Goal: Task Accomplishment & Management: Manage account settings

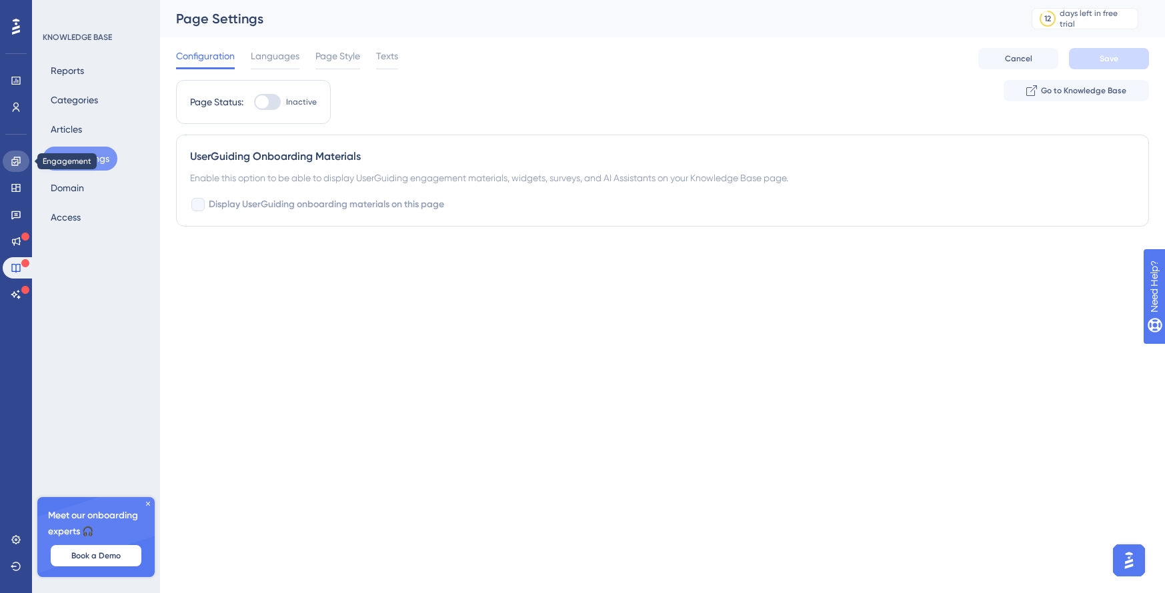
click at [14, 167] on link at bounding box center [16, 161] width 27 height 21
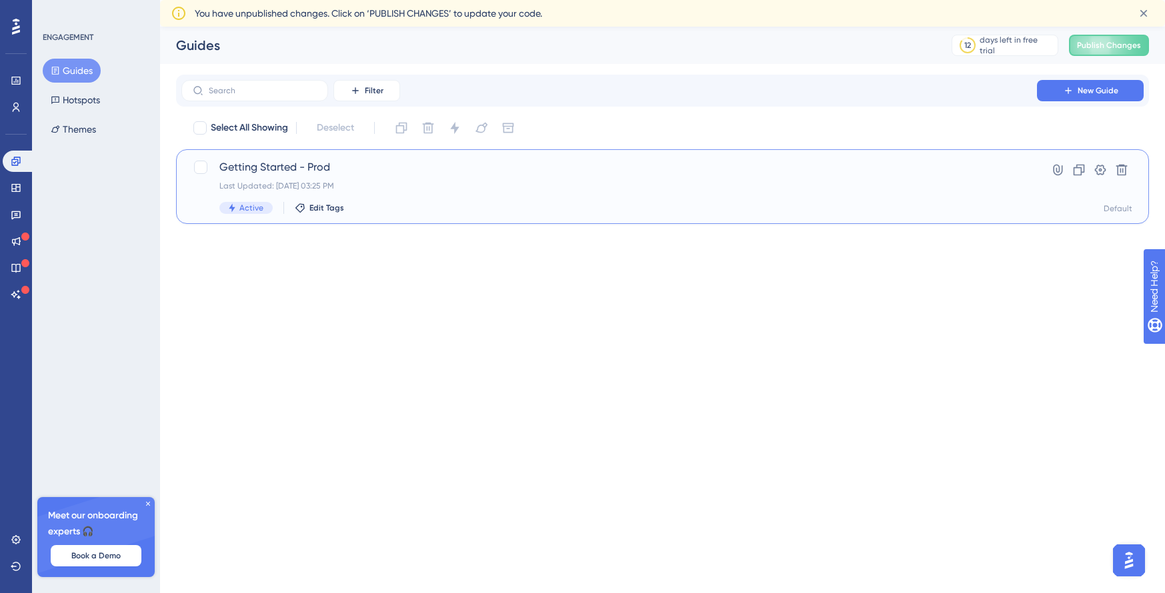
click at [403, 193] on div "Getting Started - Prod Last Updated: [DATE] 03:25 PM Active Edit Tags" at bounding box center [609, 186] width 780 height 55
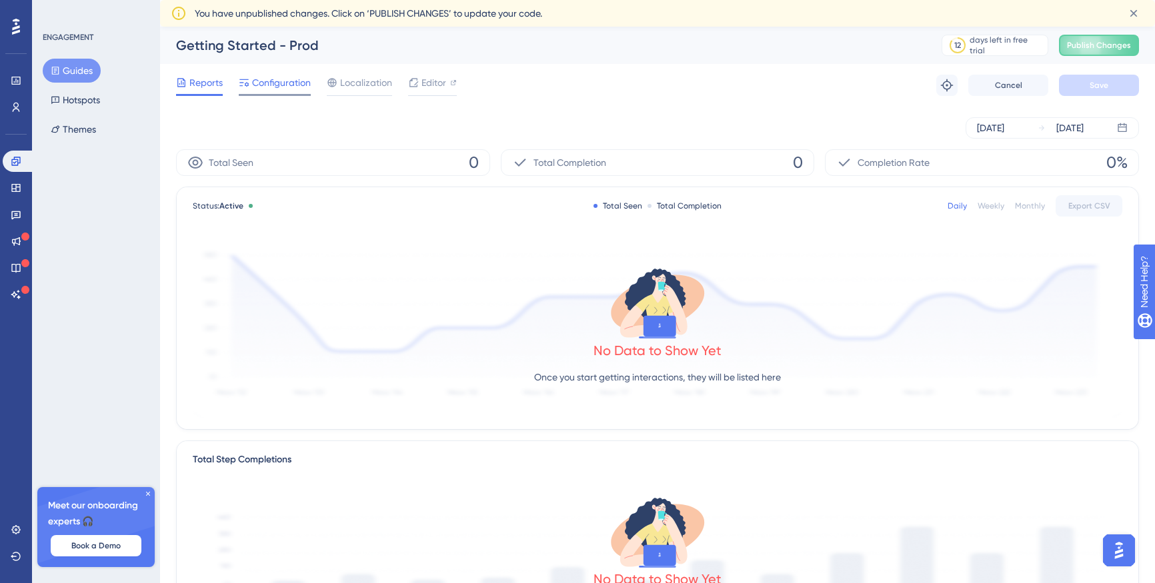
click at [258, 88] on span "Configuration" at bounding box center [281, 83] width 59 height 16
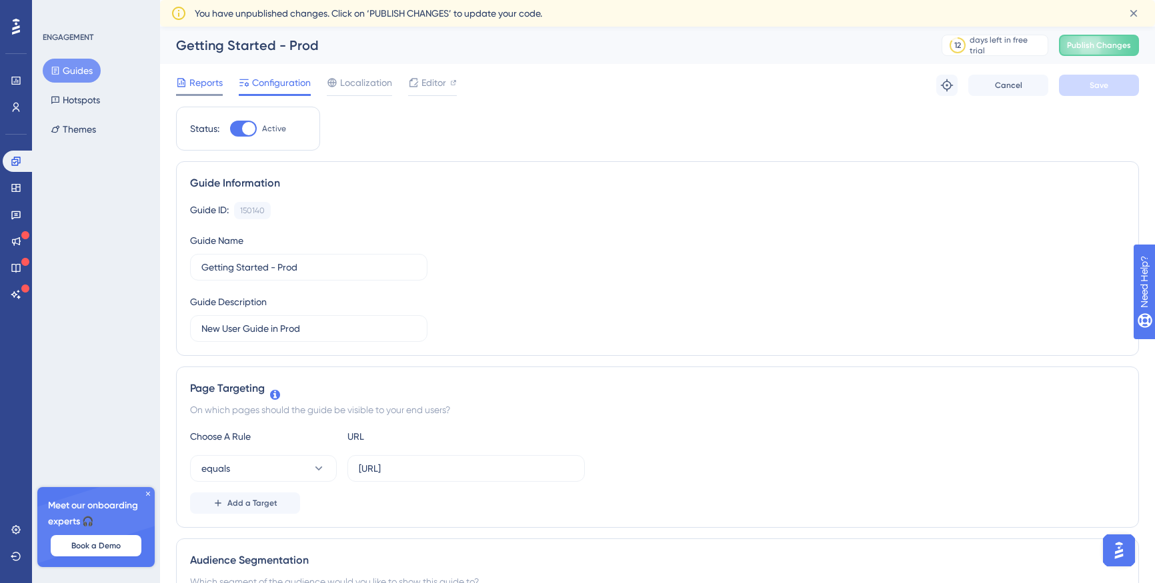
click at [200, 91] on div "Reports" at bounding box center [199, 85] width 47 height 21
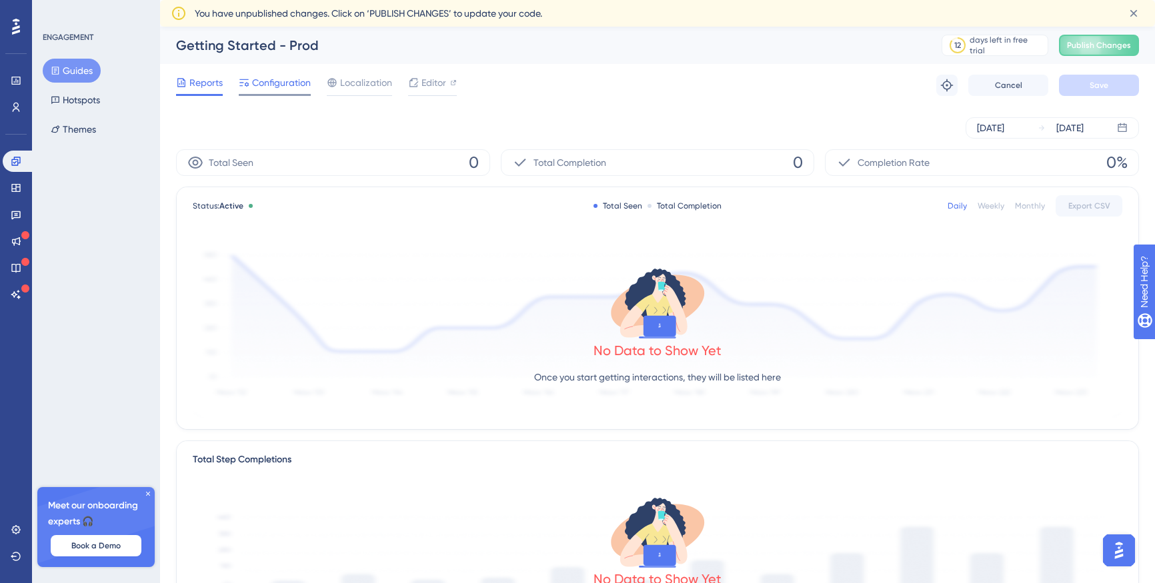
click at [291, 82] on span "Configuration" at bounding box center [281, 83] width 59 height 16
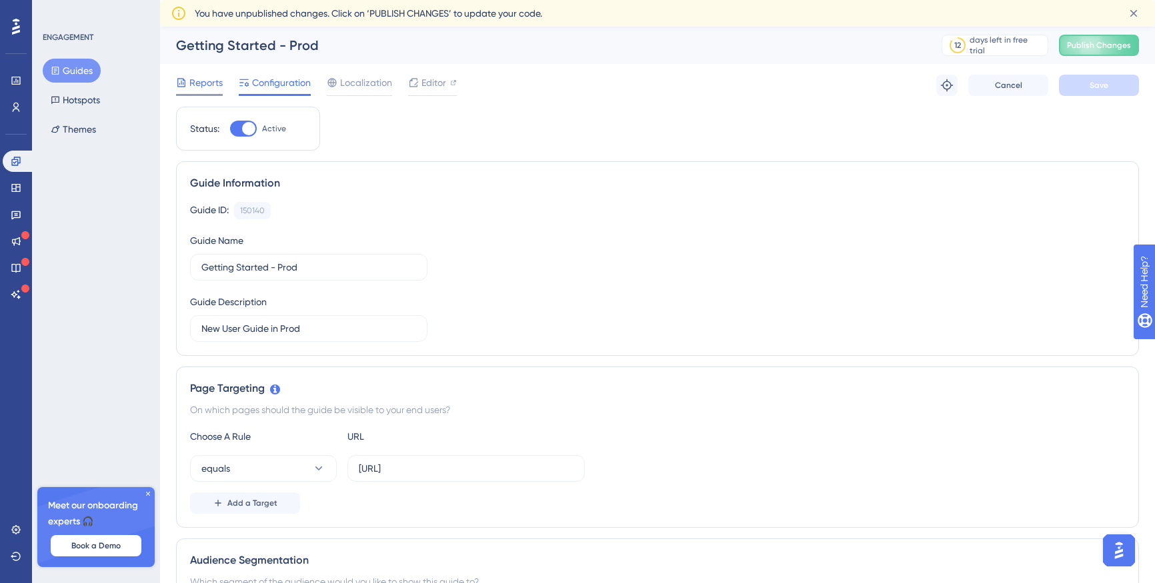
click at [194, 82] on span "Reports" at bounding box center [205, 83] width 33 height 16
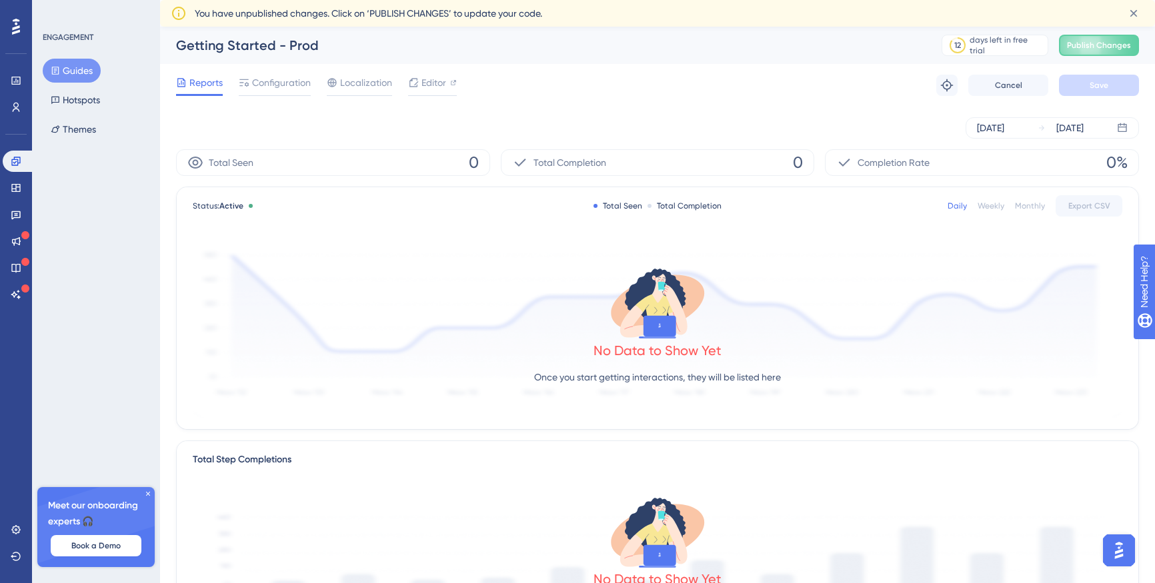
click at [78, 66] on button "Guides" at bounding box center [72, 71] width 58 height 24
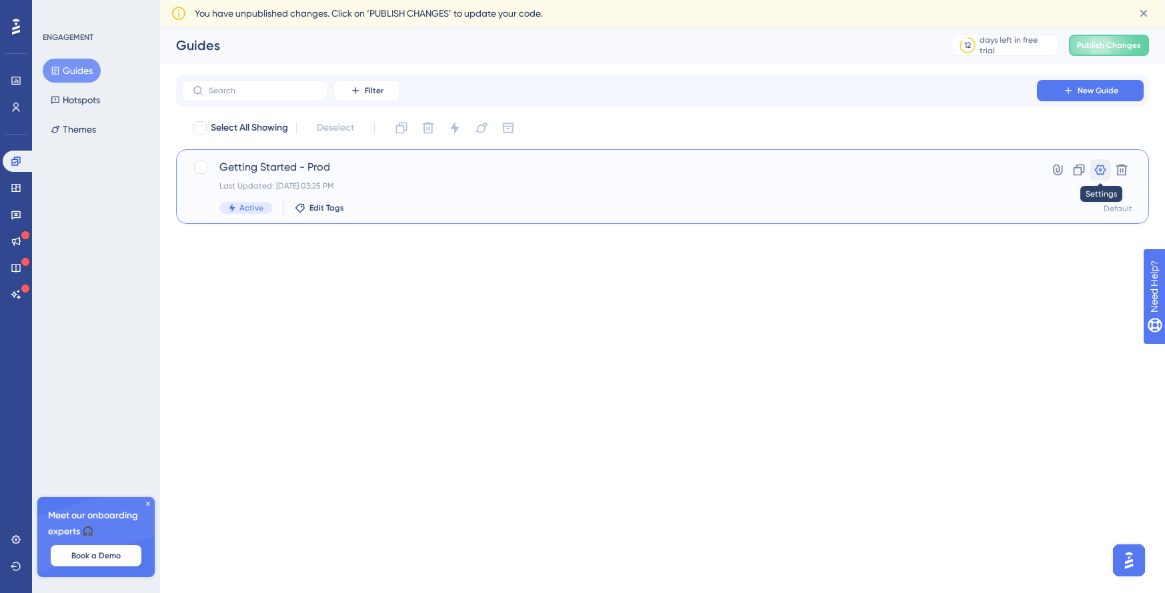
click at [1098, 174] on icon at bounding box center [1100, 170] width 11 height 11
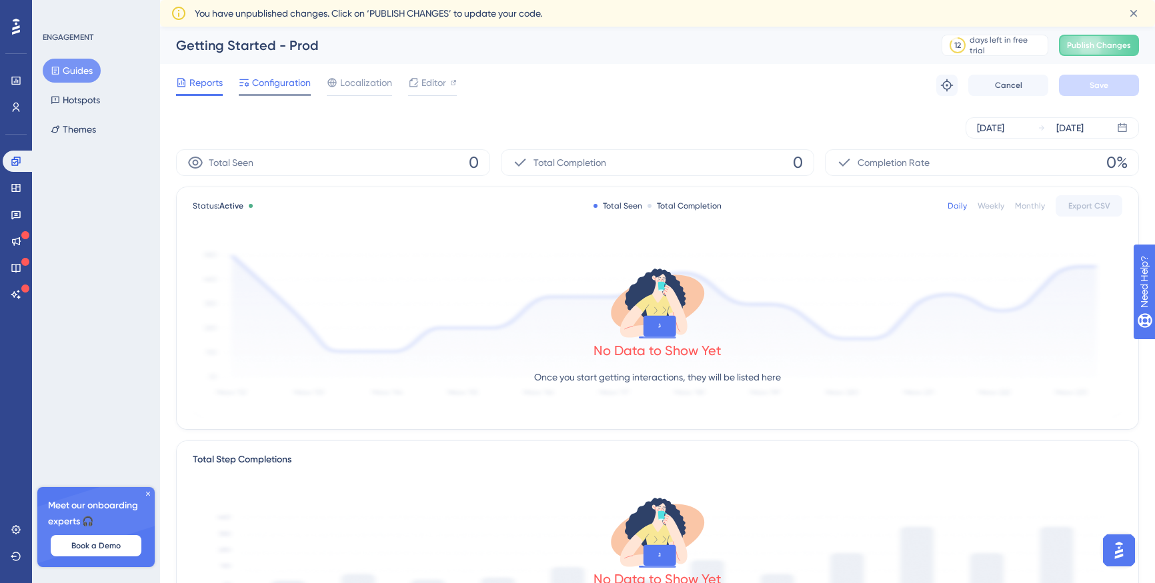
click at [282, 85] on span "Configuration" at bounding box center [281, 83] width 59 height 16
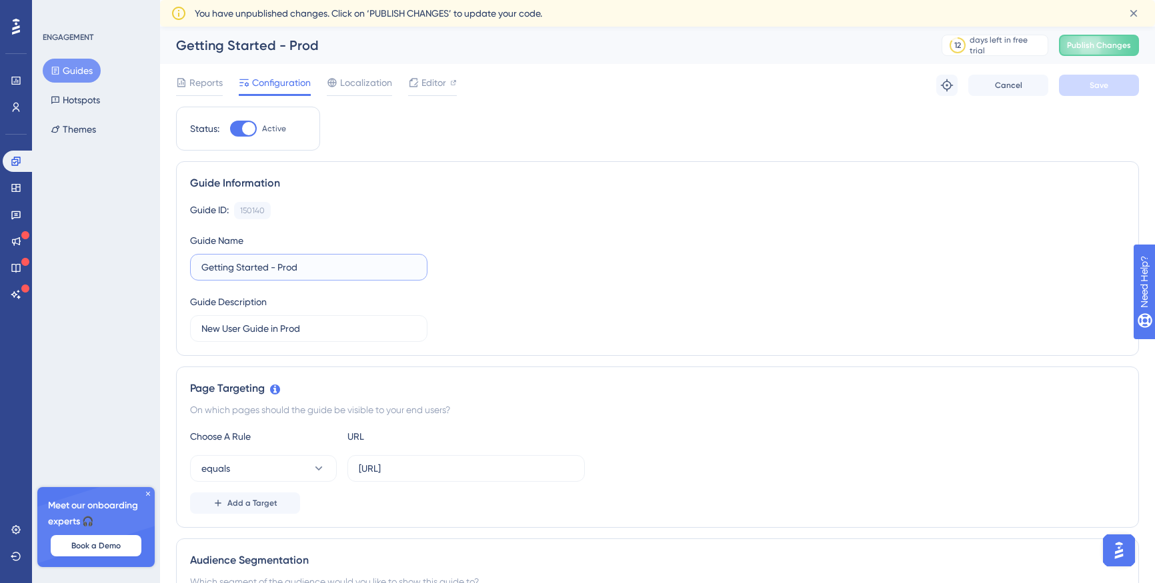
click at [319, 268] on input "Getting Started - Prod" at bounding box center [308, 267] width 215 height 15
drag, startPoint x: 343, startPoint y: 269, endPoint x: 297, endPoint y: 269, distance: 46.0
click at [329, 269] on input "Getting Started - Prod" at bounding box center [308, 267] width 215 height 15
drag, startPoint x: 297, startPoint y: 269, endPoint x: 277, endPoint y: 267, distance: 19.5
click at [277, 267] on input "Getting Started - Prod" at bounding box center [308, 267] width 215 height 15
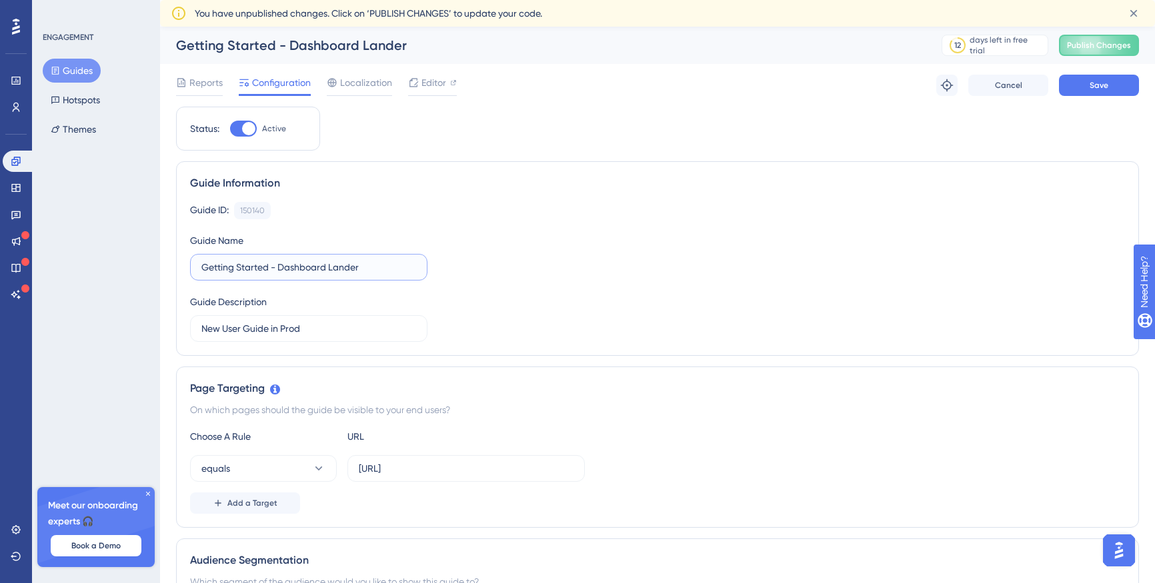
type input "Getting Started - Dashboard Lander"
click at [603, 236] on div "Guide ID: 150140 Copy Guide Name Getting Started - Dashboard Lander Guide Descr…" at bounding box center [657, 272] width 935 height 140
click at [1098, 83] on span "Save" at bounding box center [1099, 85] width 19 height 11
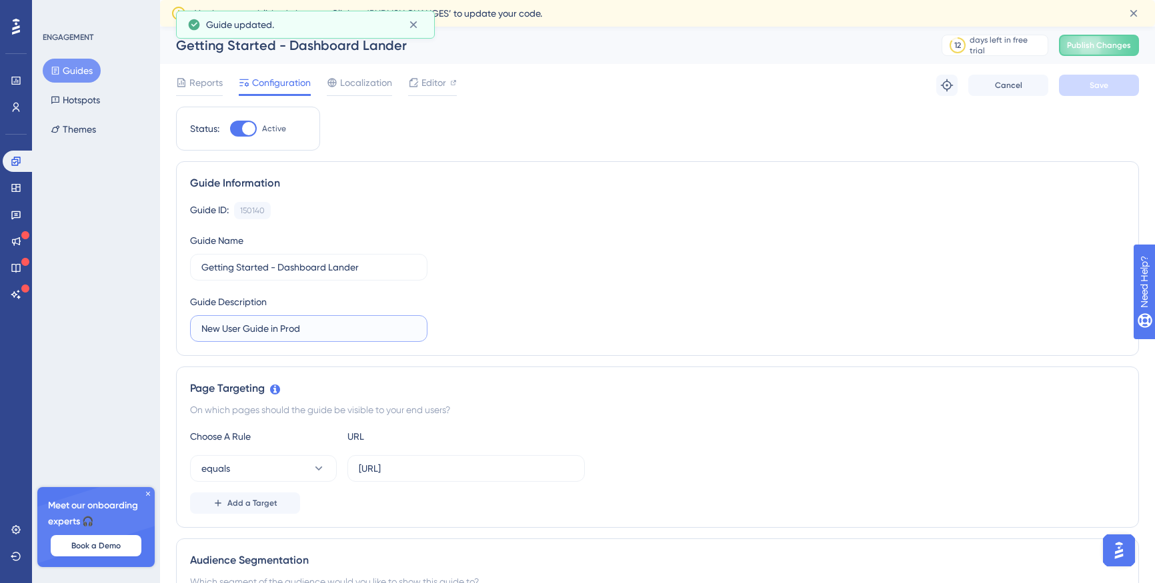
click at [335, 331] on input "New User Guide in Prod" at bounding box center [308, 328] width 215 height 15
click at [273, 333] on input "New User Guide in Prod" at bounding box center [308, 328] width 215 height 15
drag, startPoint x: 338, startPoint y: 329, endPoint x: 272, endPoint y: 332, distance: 66.1
click at [269, 334] on input "New User Guide in Prod" at bounding box center [308, 328] width 215 height 15
type input "New User Guide"
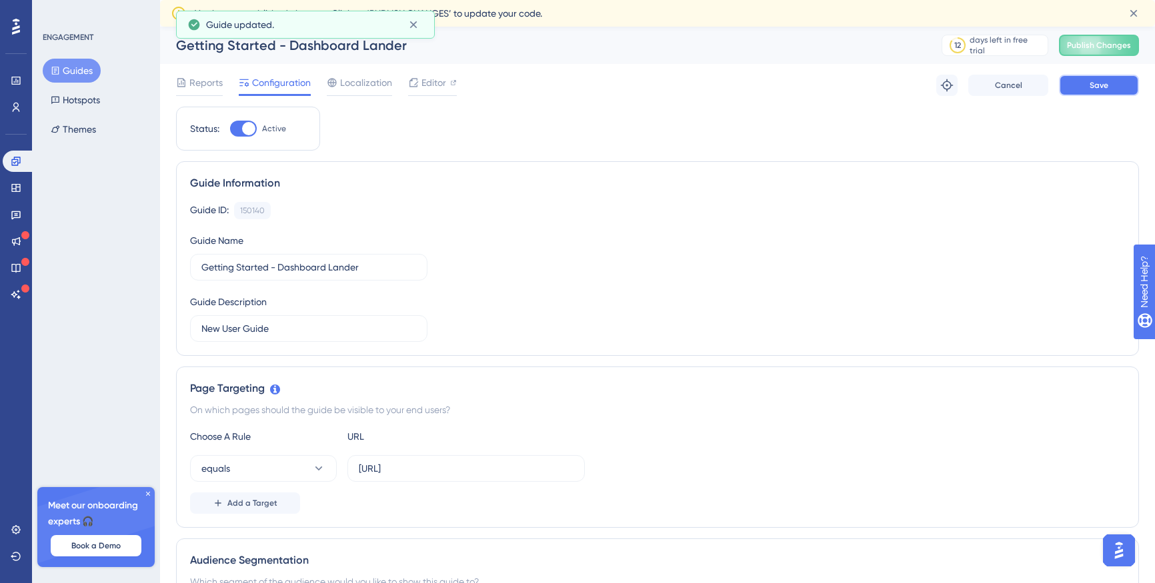
click at [1130, 81] on button "Save" at bounding box center [1099, 85] width 80 height 21
click at [414, 25] on icon at bounding box center [412, 24] width 7 height 7
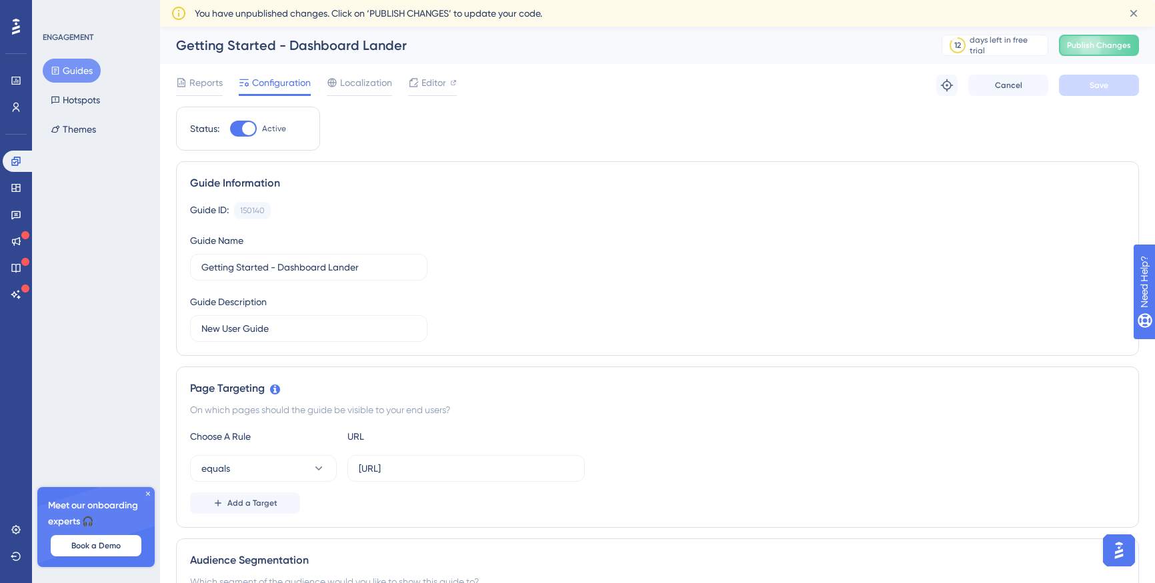
click at [146, 495] on icon at bounding box center [148, 494] width 8 height 8
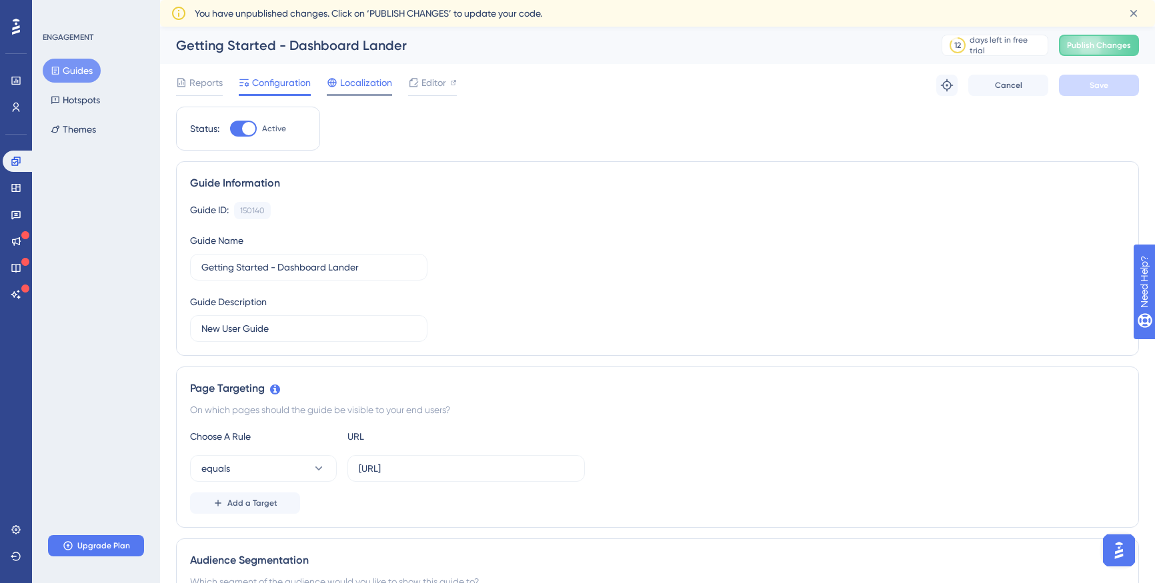
click at [374, 83] on span "Localization" at bounding box center [366, 83] width 52 height 16
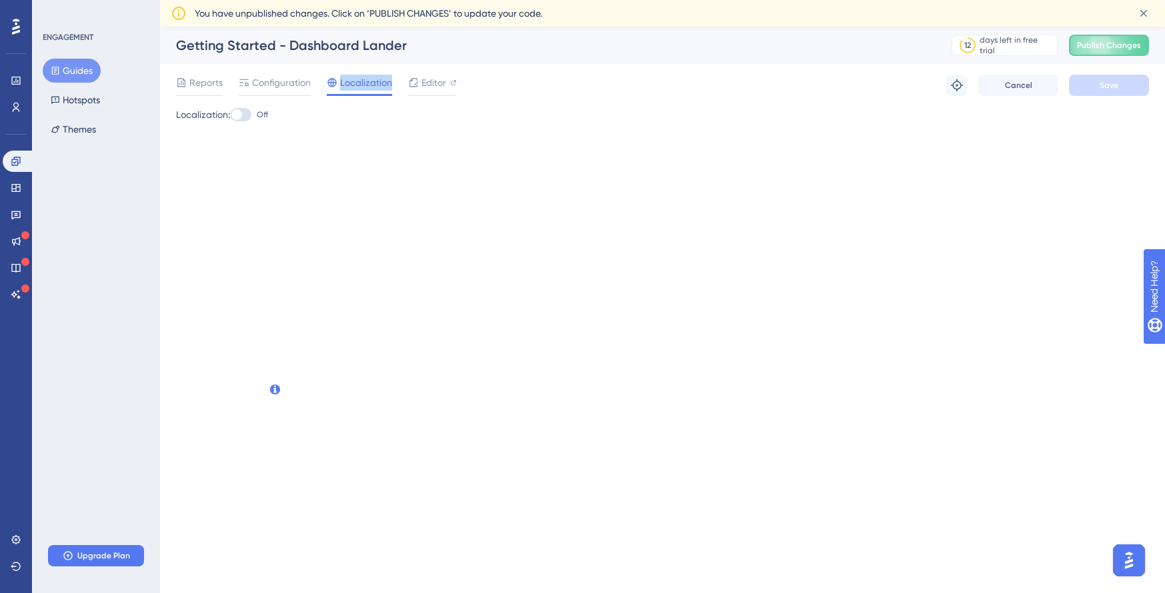
drag, startPoint x: 374, startPoint y: 83, endPoint x: 406, endPoint y: 82, distance: 32.0
click at [375, 83] on span "Localization" at bounding box center [366, 83] width 52 height 16
click at [421, 81] on span "Editor" at bounding box center [433, 83] width 25 height 16
